Goal: Find specific page/section: Find specific page/section

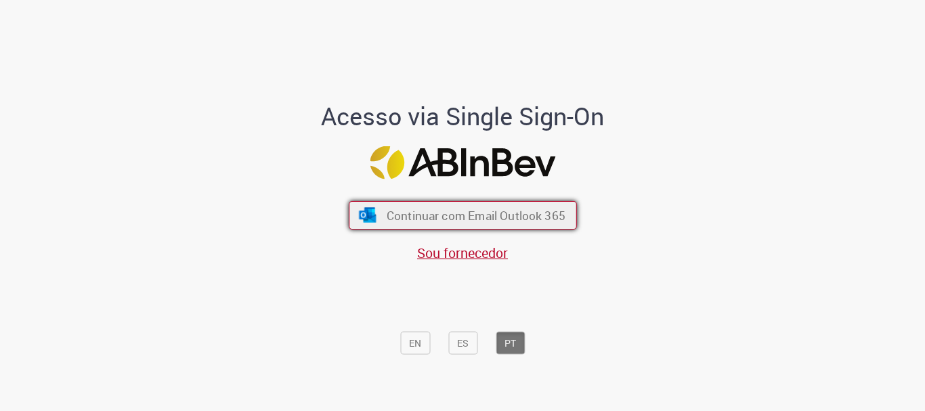
click at [396, 215] on span "Continuar com Email Outlook 365" at bounding box center [475, 216] width 179 height 16
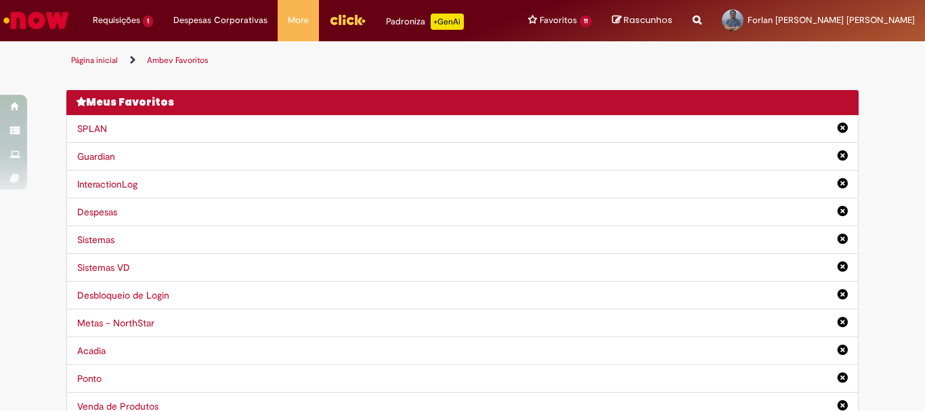
click at [108, 180] on link "InteractionLog" at bounding box center [107, 184] width 60 height 12
